Goal: Task Accomplishment & Management: Manage account settings

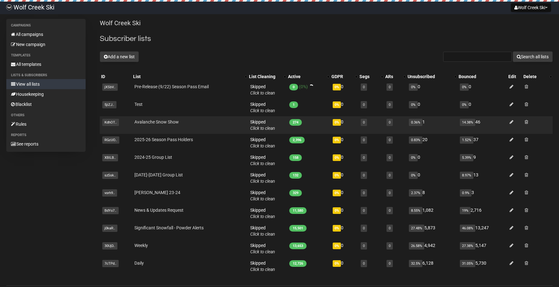
scroll to position [11, 0]
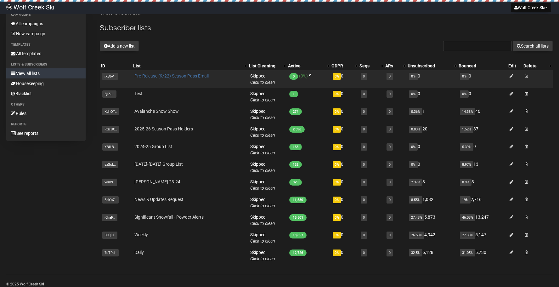
click at [168, 77] on link "Pre-Release (9/22) Season Pass Email" at bounding box center [171, 75] width 74 height 5
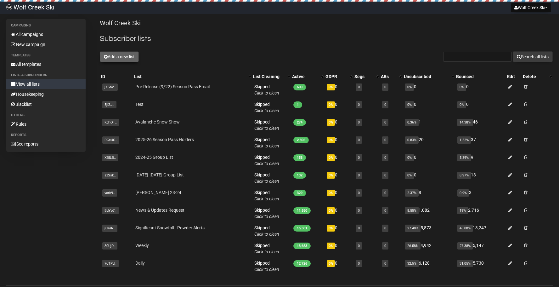
click at [132, 59] on button "Add a new list" at bounding box center [119, 56] width 39 height 11
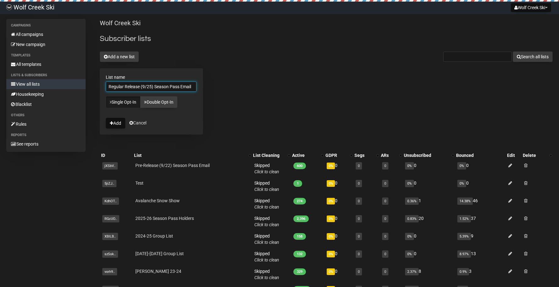
type input "Regular Release (9/25) Season Pass Email"
click at [106, 118] on button "Add" at bounding box center [116, 123] width 20 height 11
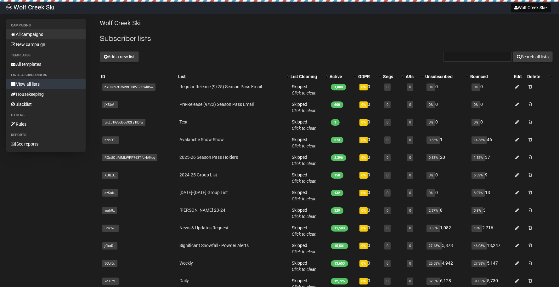
click at [35, 36] on link "All campaigns" at bounding box center [45, 34] width 79 height 10
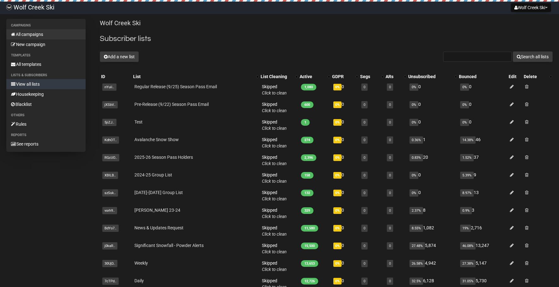
click at [47, 36] on link "All campaigns" at bounding box center [45, 34] width 79 height 10
